Goal: Information Seeking & Learning: Learn about a topic

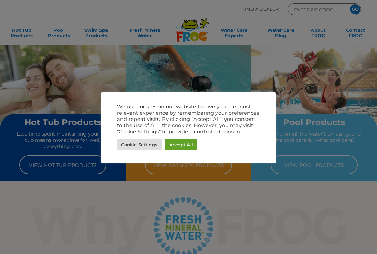
click at [175, 149] on link "Accept All" at bounding box center [181, 144] width 32 height 11
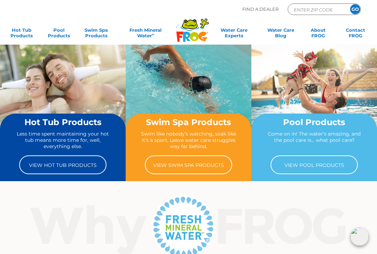
click at [74, 164] on link "View Hot Tub Products" at bounding box center [62, 165] width 87 height 19
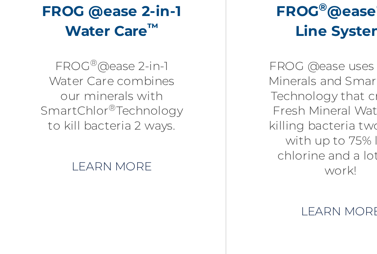
scroll to position [825, 0]
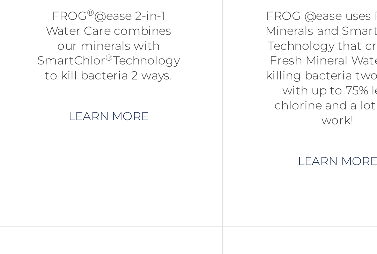
click at [67, 185] on link "Learn More" at bounding box center [92, 191] width 50 height 13
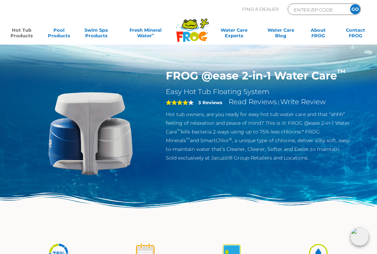
click at [49, 250] on img at bounding box center [59, 254] width 22 height 22
click at [4, 159] on div "FROG @ease 2-in-1 Water Care ™ Easy Hot Tub Floating System 4 3 Reviews Read Re…" at bounding box center [188, 117] width 377 height 234
click at [316, 182] on div "FROG @ease 2-in-1 Water Care ™ Easy Hot Tub Floating System 4 3 Reviews Read Re…" at bounding box center [188, 144] width 335 height 151
